Goal: Share content

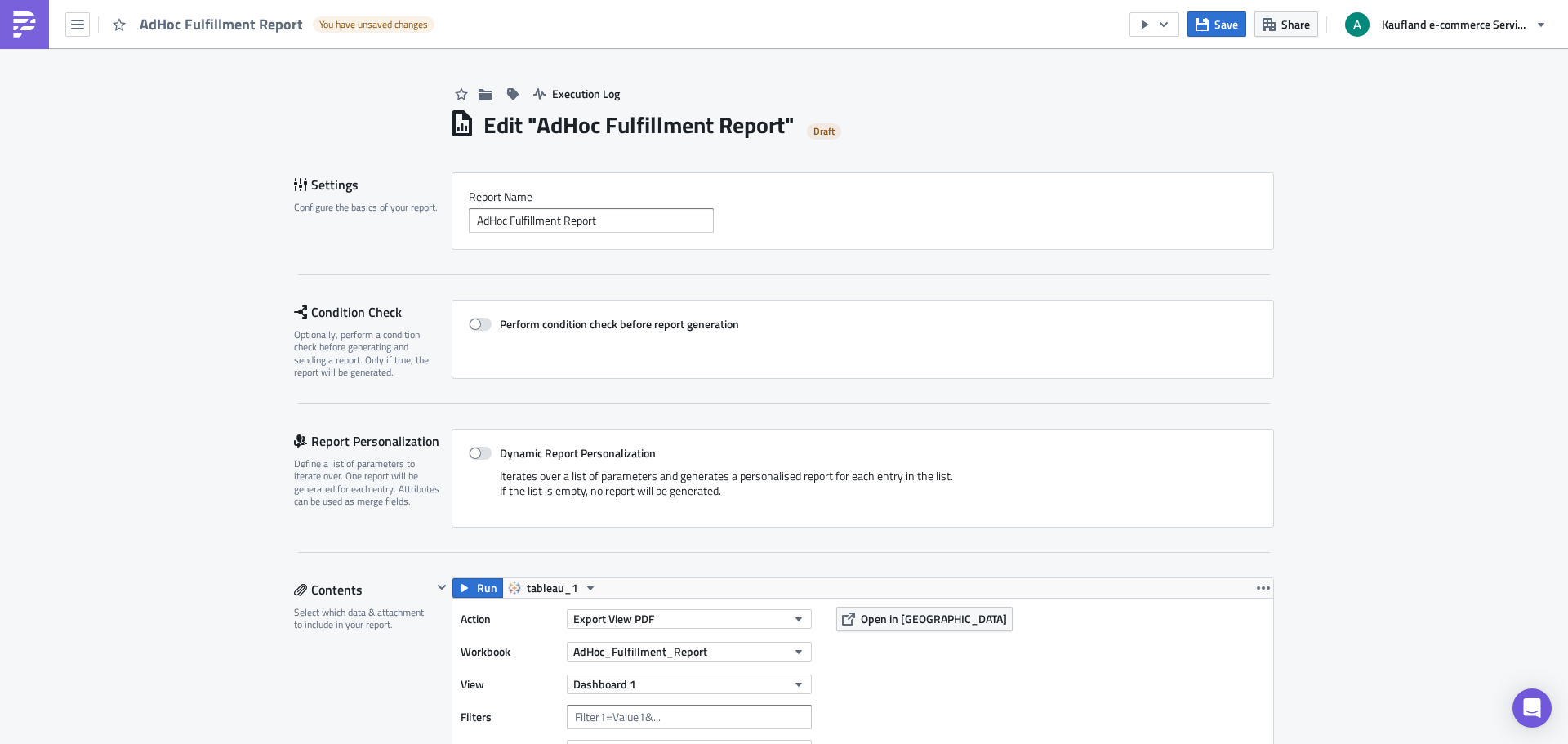
scroll to position [653, 0]
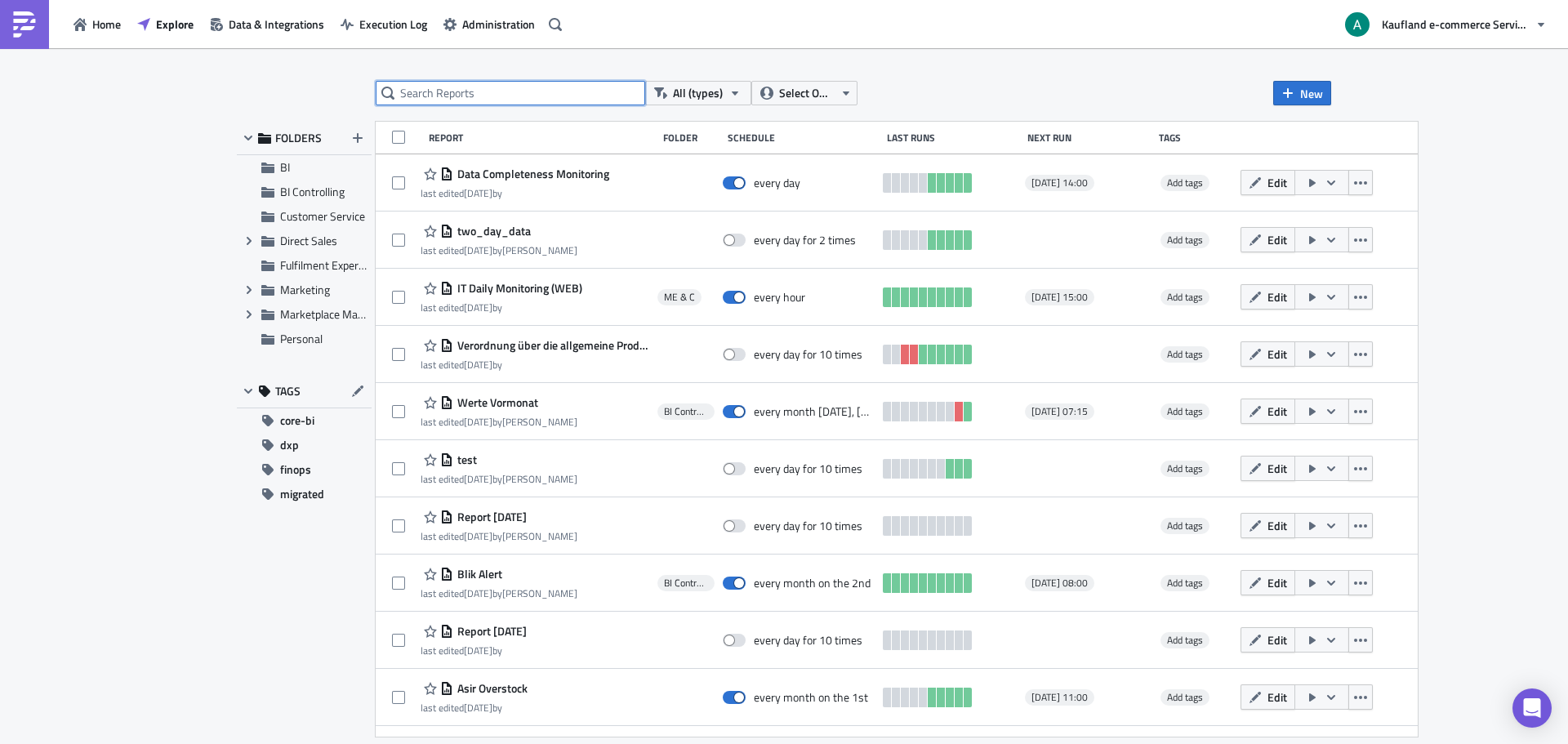
click at [566, 93] on input "text" at bounding box center [509, 94] width 269 height 25
type input "adhoc"
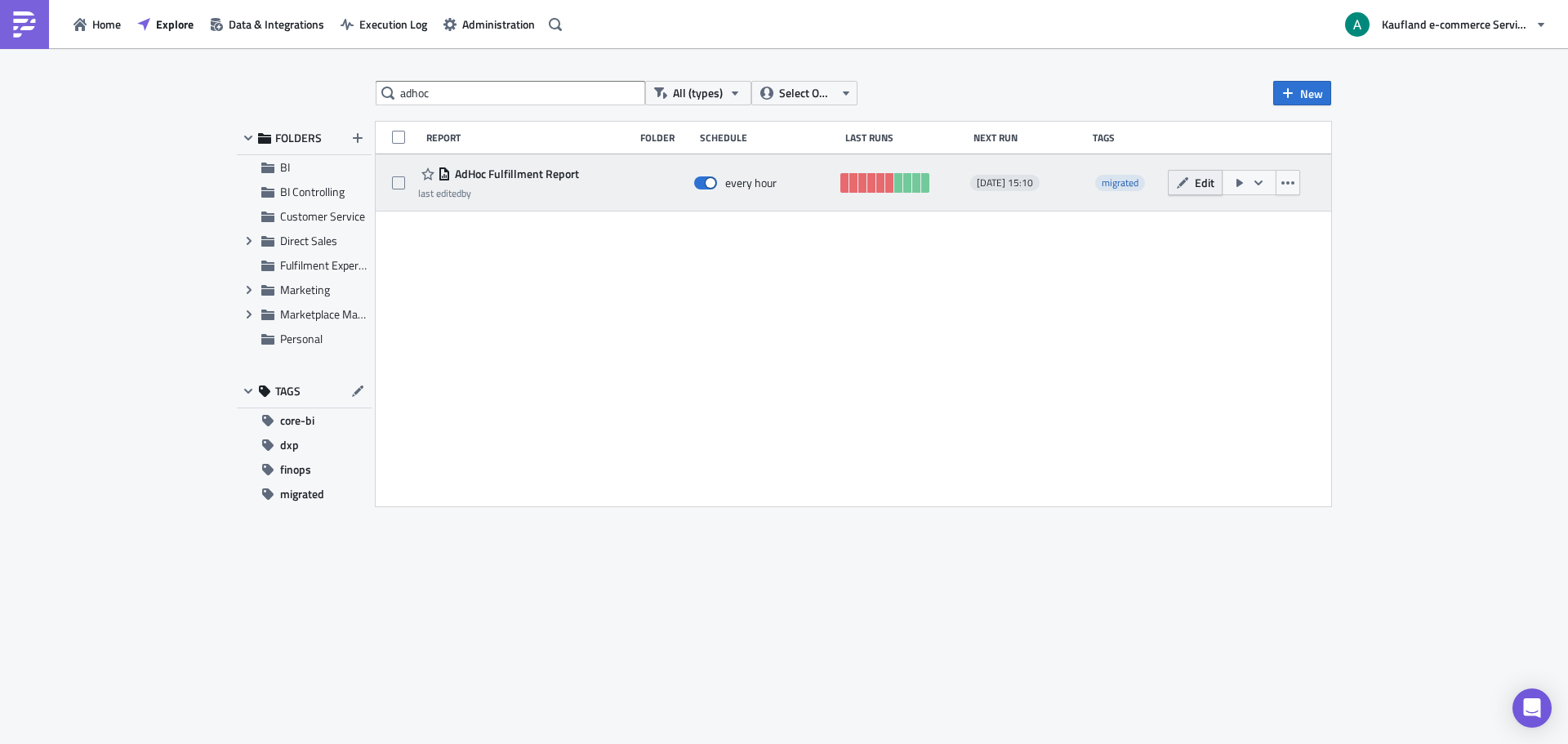
click at [1202, 183] on span "Edit" at bounding box center [1204, 182] width 19 height 17
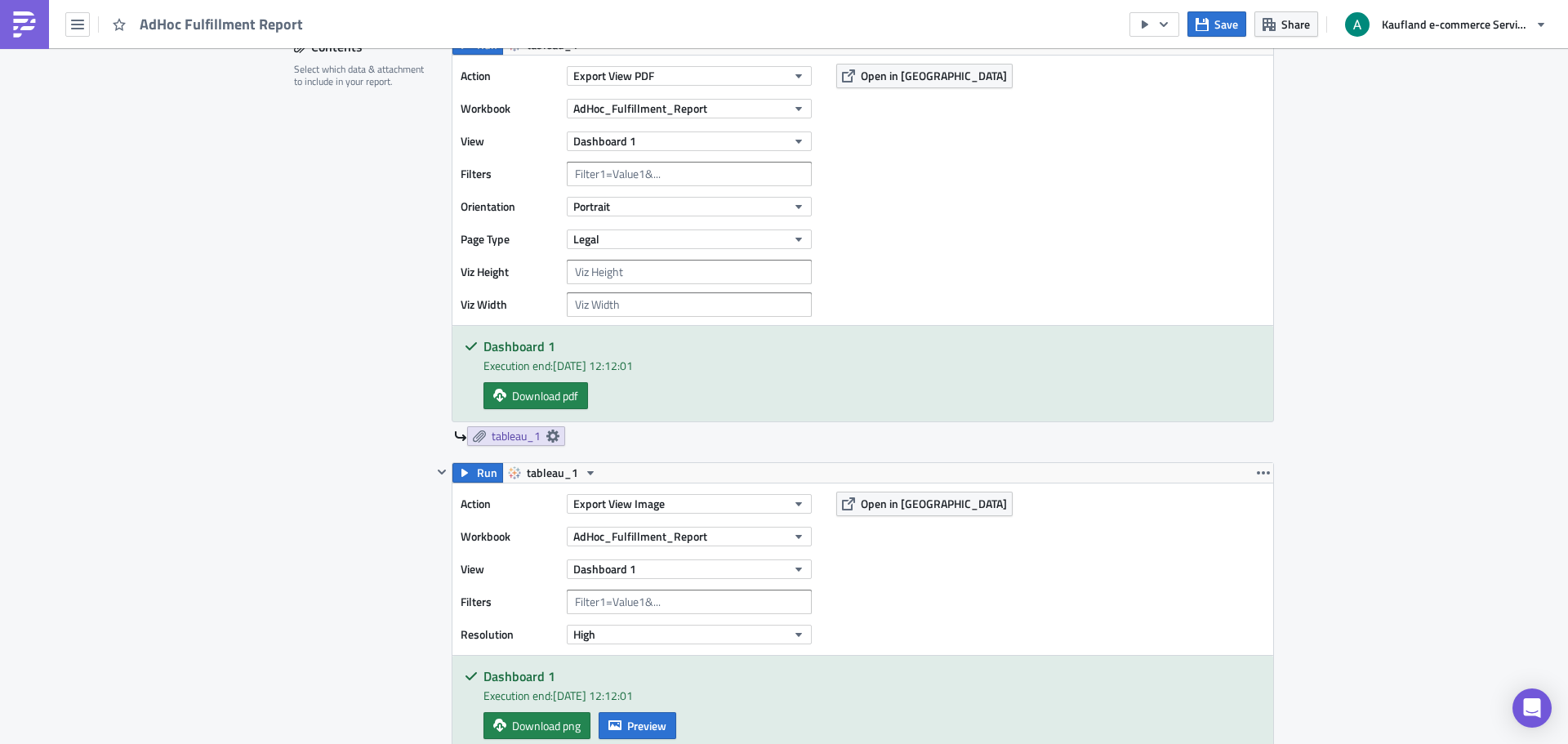
scroll to position [653, 0]
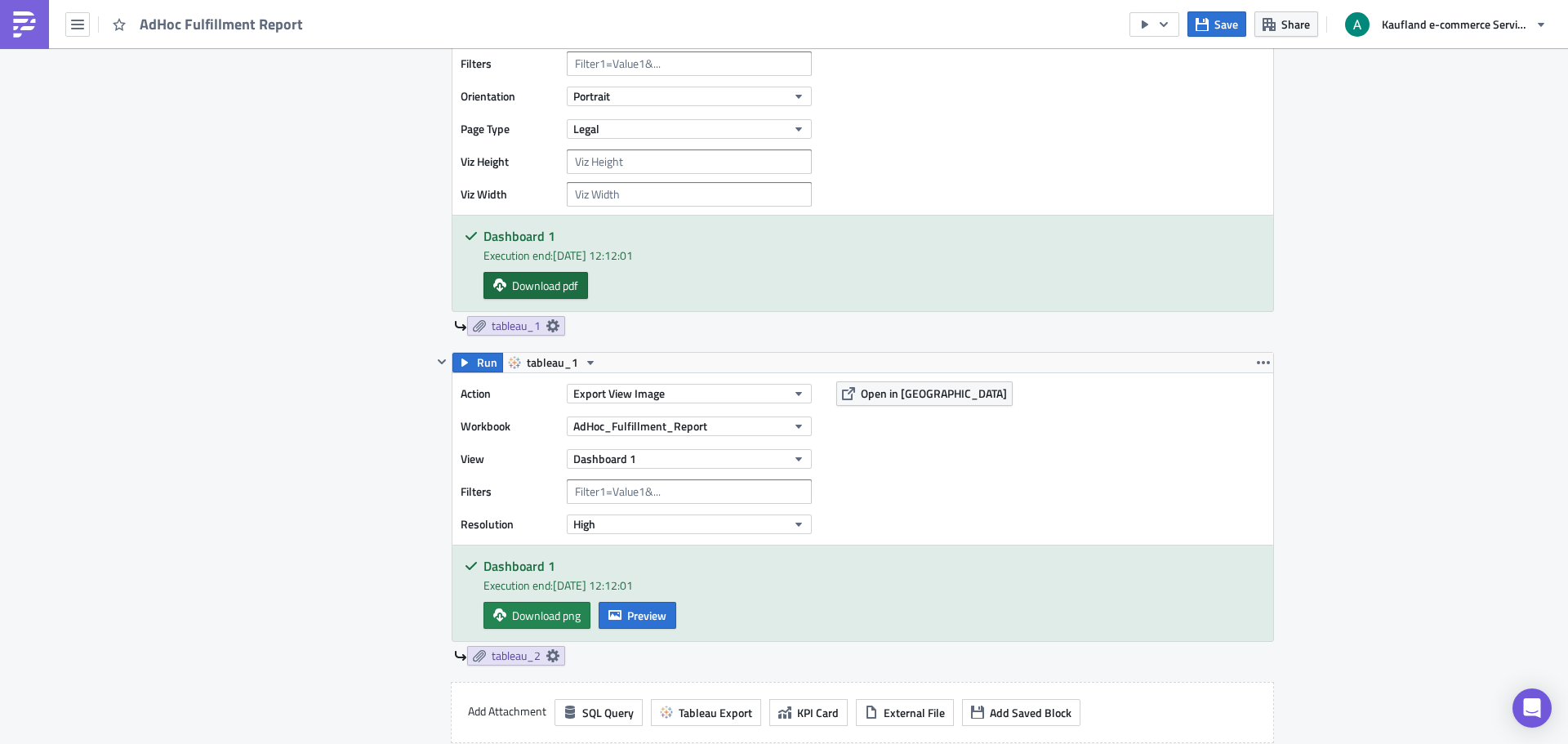
click at [540, 282] on span "Download pdf" at bounding box center [545, 285] width 66 height 17
click at [528, 623] on span "Download png" at bounding box center [547, 614] width 69 height 17
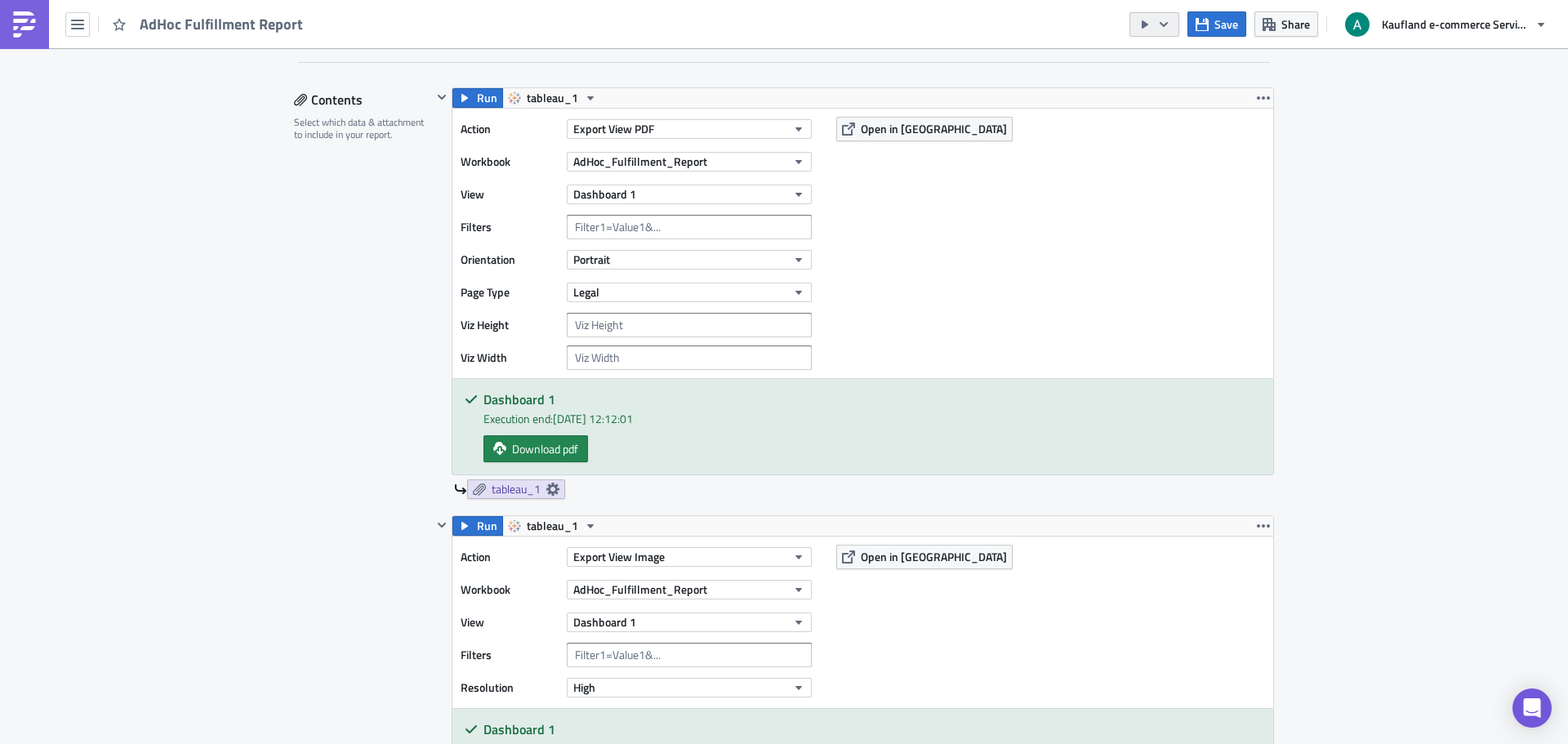
click at [1165, 20] on icon "button" at bounding box center [1164, 24] width 13 height 13
click at [1169, 65] on div "Send Just to Me" at bounding box center [1203, 65] width 127 height 16
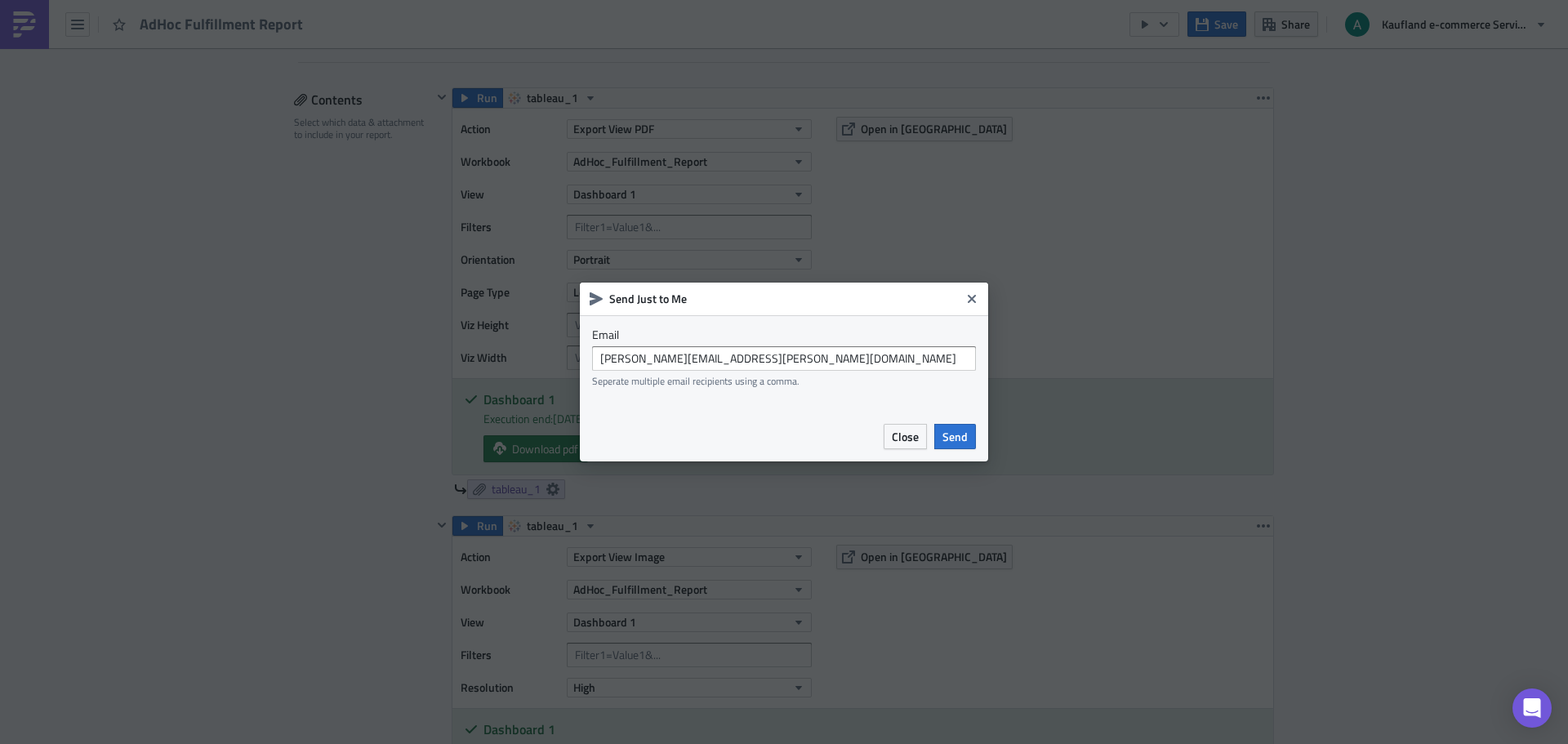
click at [981, 440] on div "Close Send" at bounding box center [784, 436] width 408 height 49
click at [960, 440] on span "Send" at bounding box center [954, 436] width 26 height 17
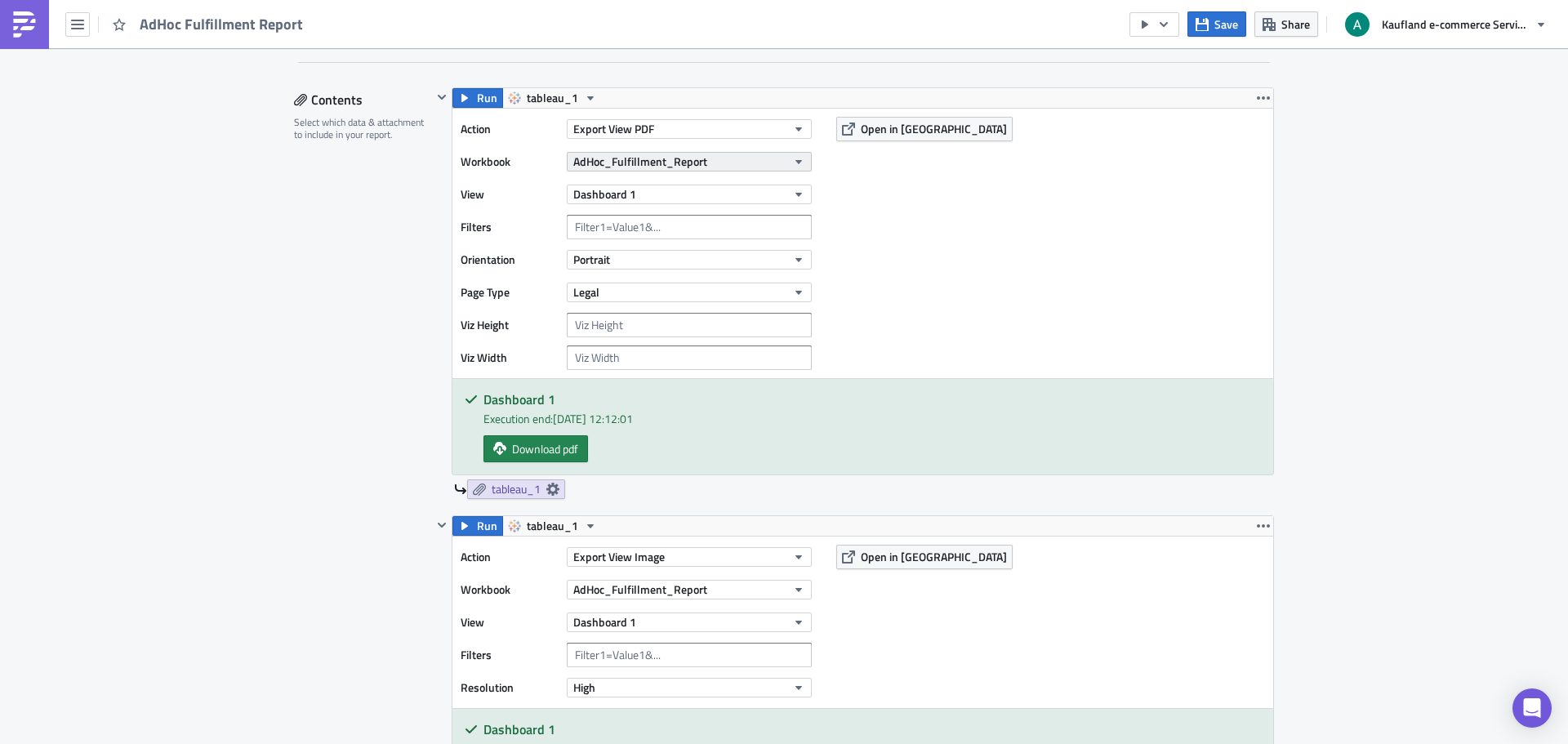
click at [651, 154] on span "AdHoc_Fulfillment_Report" at bounding box center [640, 161] width 134 height 17
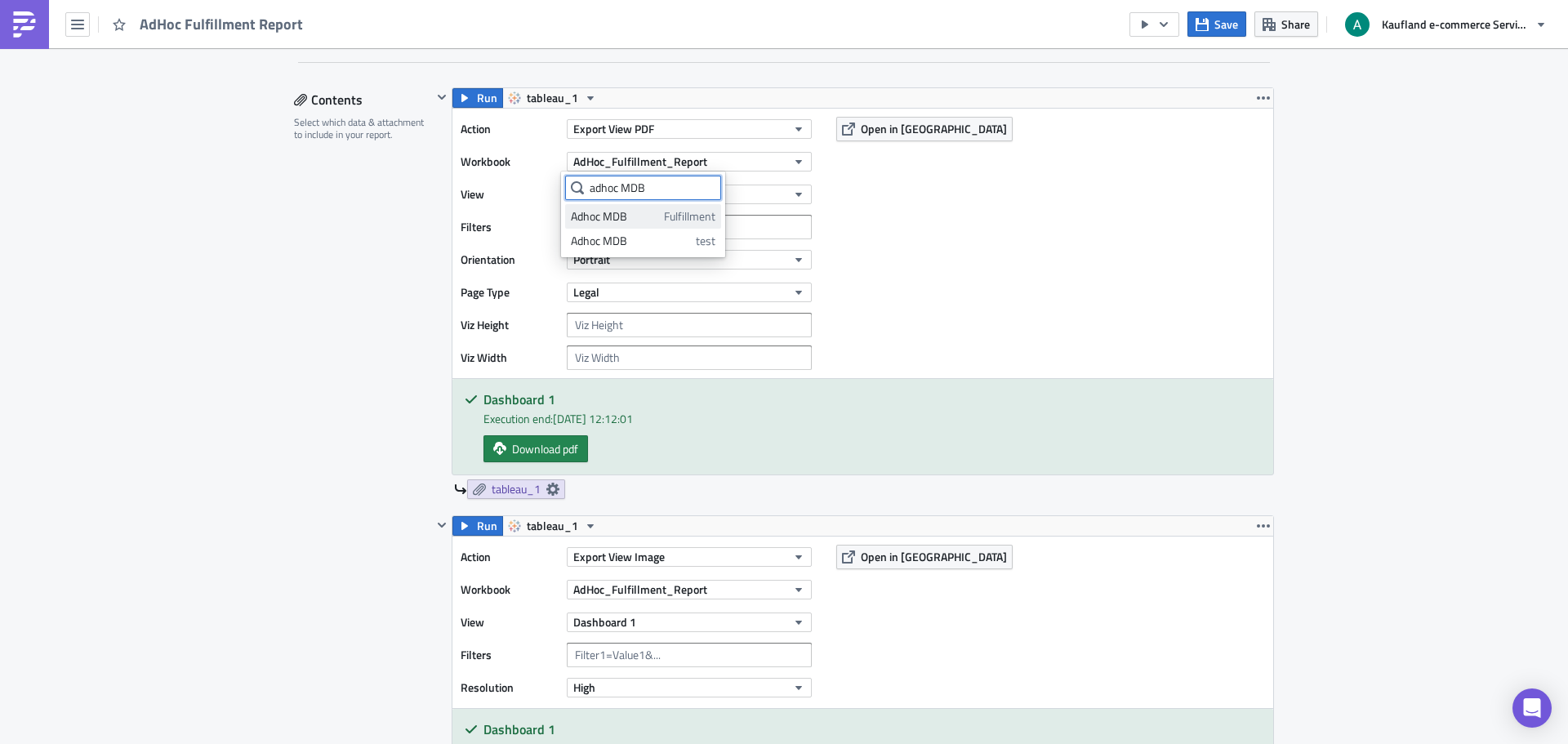
type input "adhoc MDB"
click at [628, 226] on link "Adhoc MDB Fulfillment" at bounding box center [643, 216] width 156 height 25
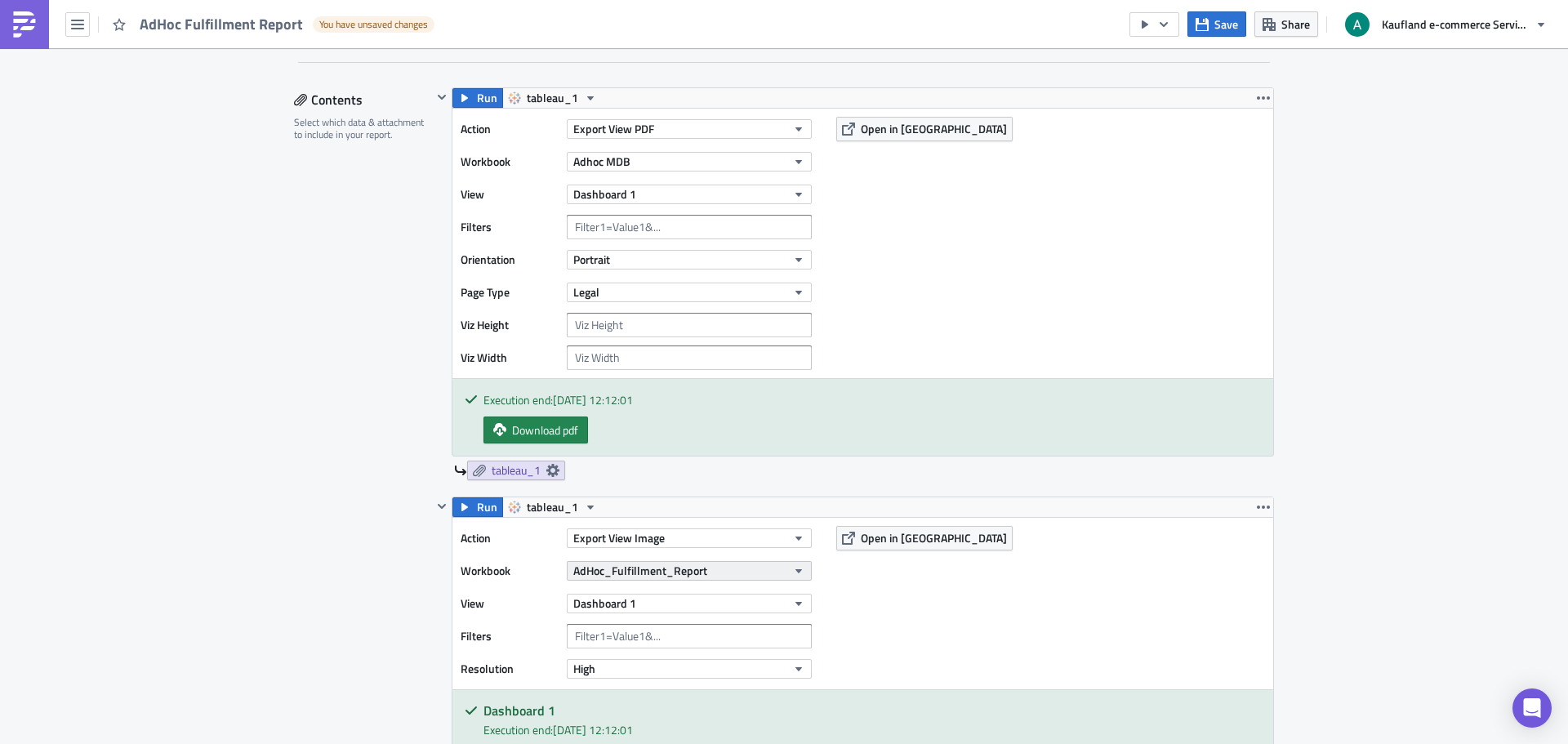
click at [668, 572] on span "AdHoc_Fulfillment_Report" at bounding box center [640, 569] width 134 height 17
click at [664, 619] on span "Fulfillment" at bounding box center [690, 625] width 51 height 16
click at [1042, 637] on div "Action Export View Image Workbook Adhoc MDB View Dashboard 1 Filters Resolution…" at bounding box center [863, 603] width 821 height 171
click at [1216, 30] on span "Save" at bounding box center [1225, 24] width 24 height 17
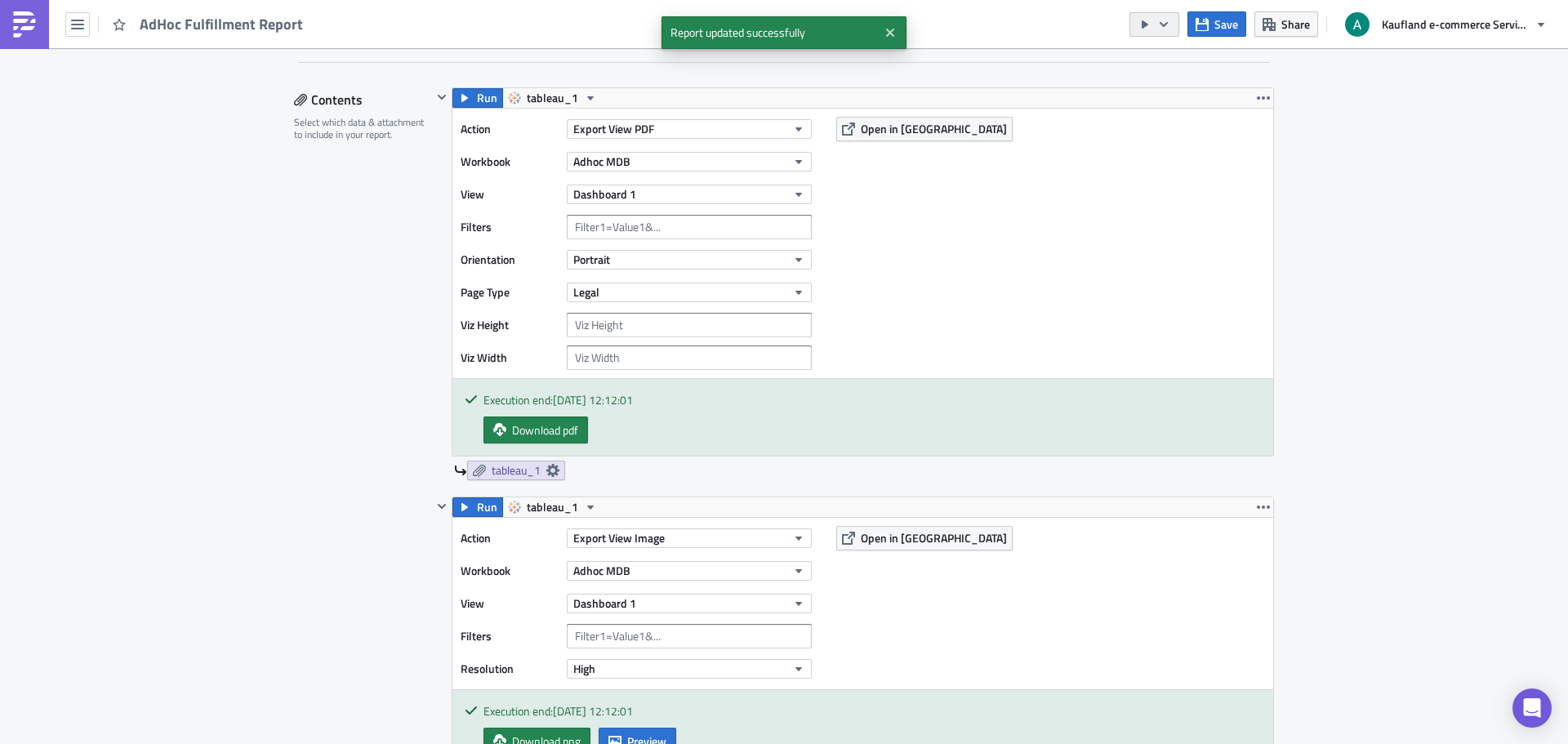
click at [1172, 22] on button "button" at bounding box center [1154, 25] width 49 height 25
click at [1170, 58] on div "Send Just to Me" at bounding box center [1203, 65] width 127 height 16
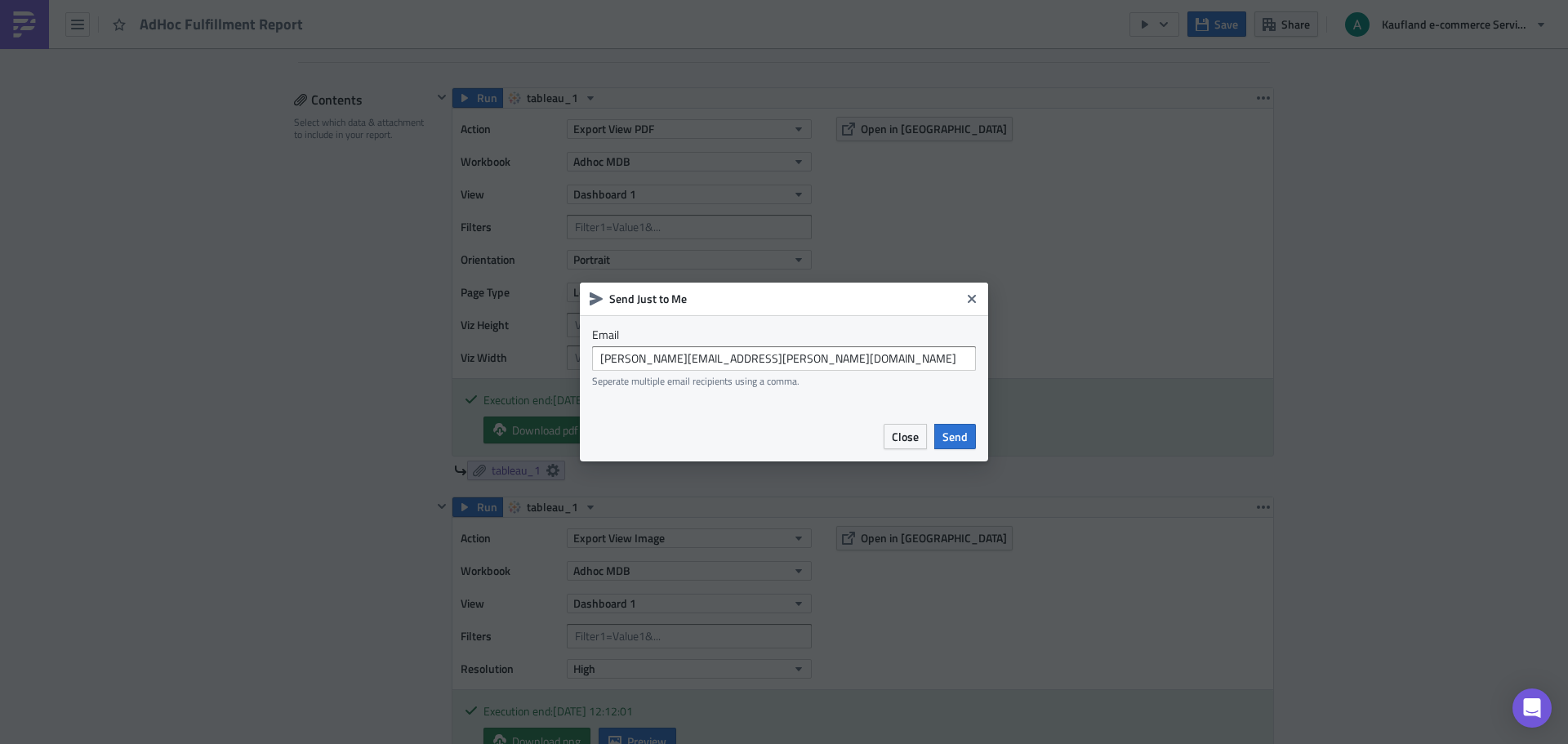
click at [961, 435] on span "Send" at bounding box center [954, 436] width 26 height 17
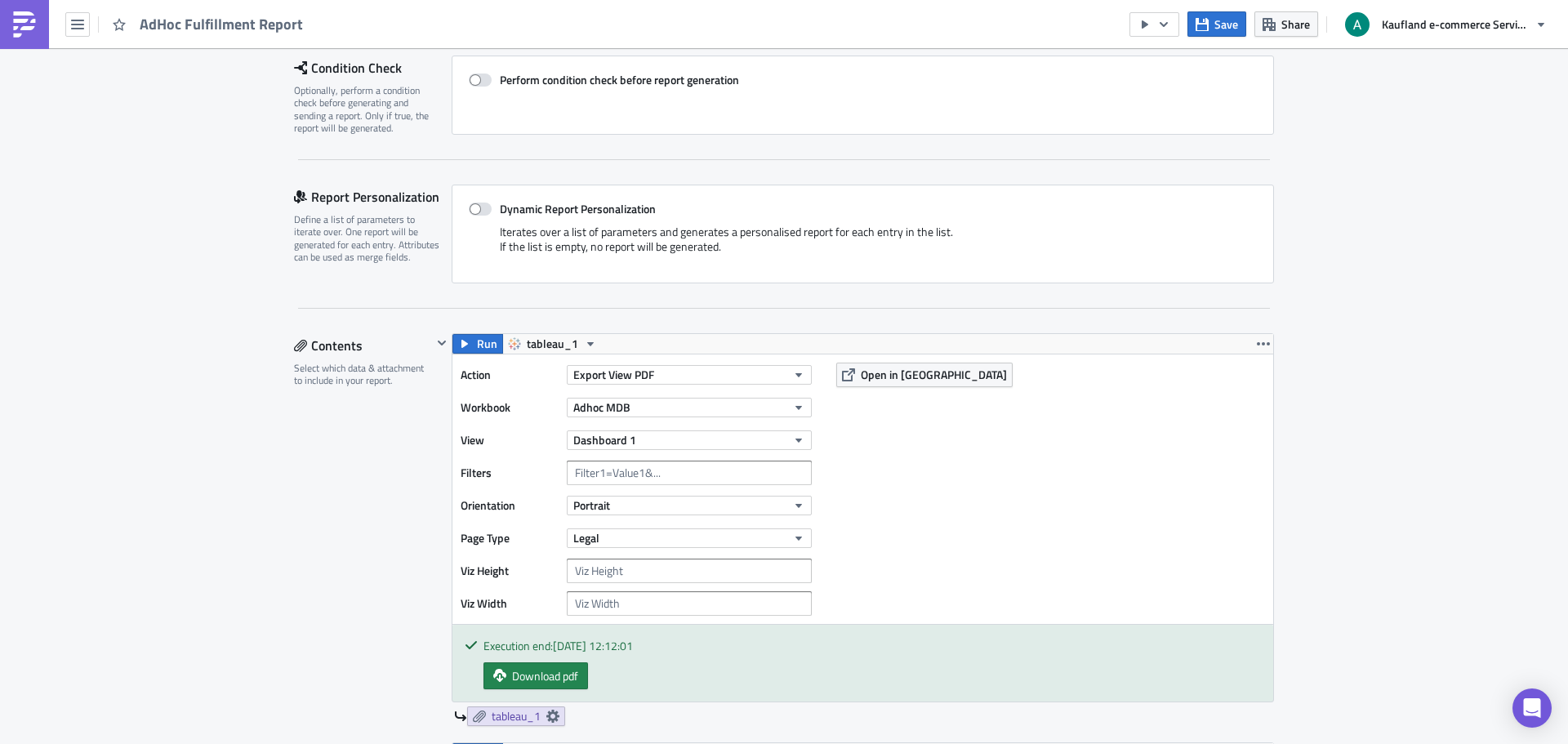
scroll to position [244, 0]
click at [1217, 21] on span "Save" at bounding box center [1225, 24] width 24 height 17
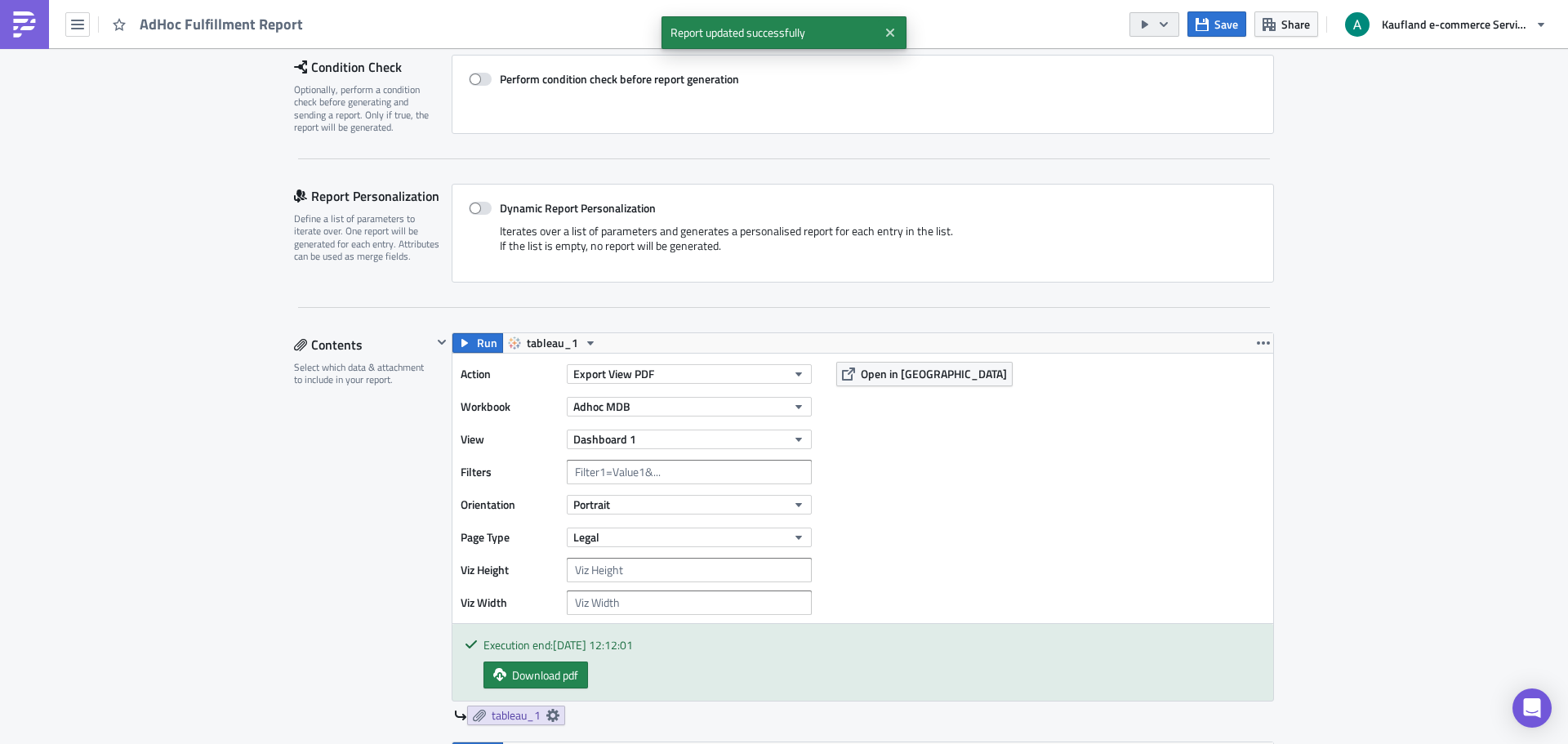
click at [1173, 32] on button "button" at bounding box center [1154, 25] width 49 height 25
click at [1182, 67] on div "Send Just to Me" at bounding box center [1203, 65] width 127 height 16
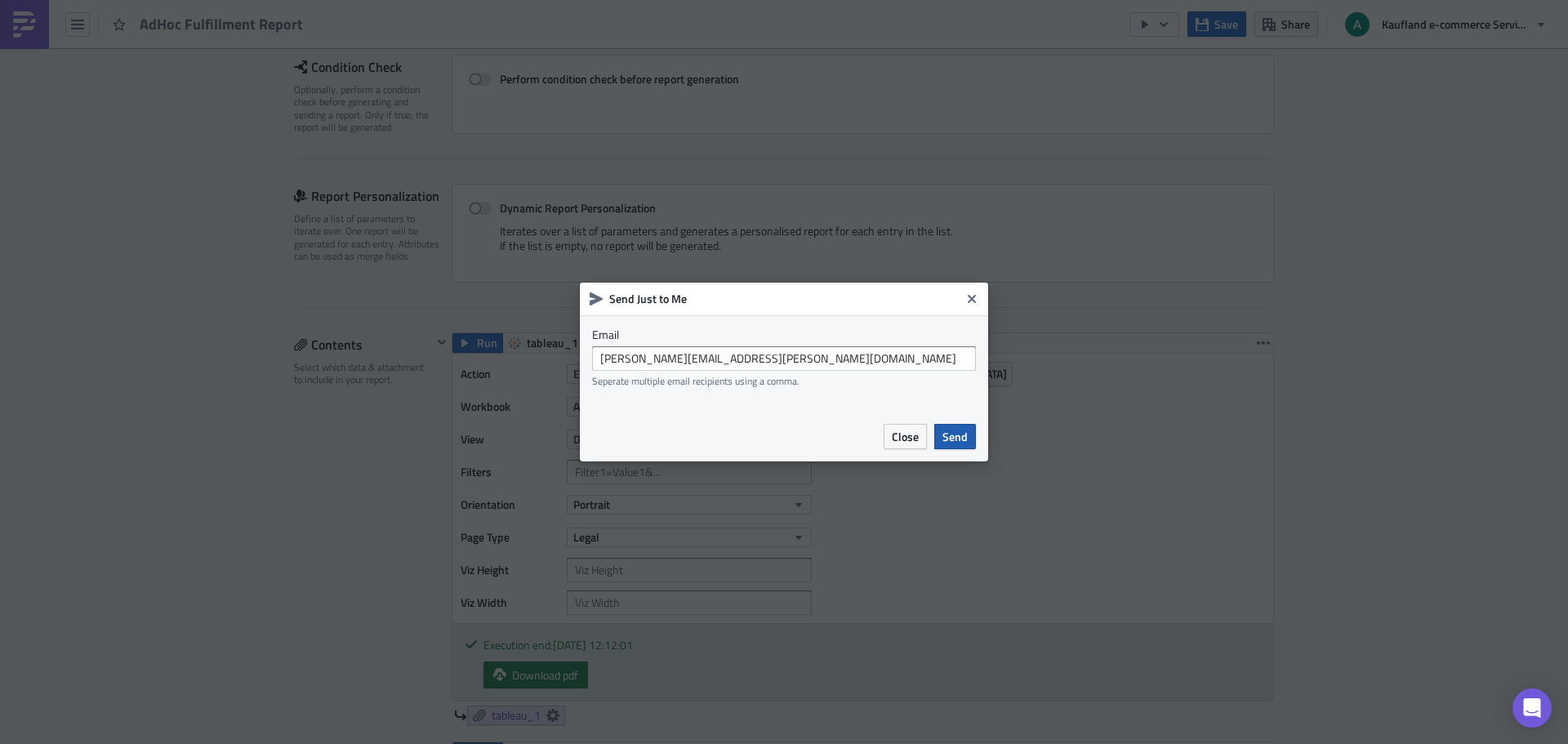
click at [955, 440] on span "Send" at bounding box center [954, 436] width 26 height 17
